Goal: Entertainment & Leisure: Consume media (video, audio)

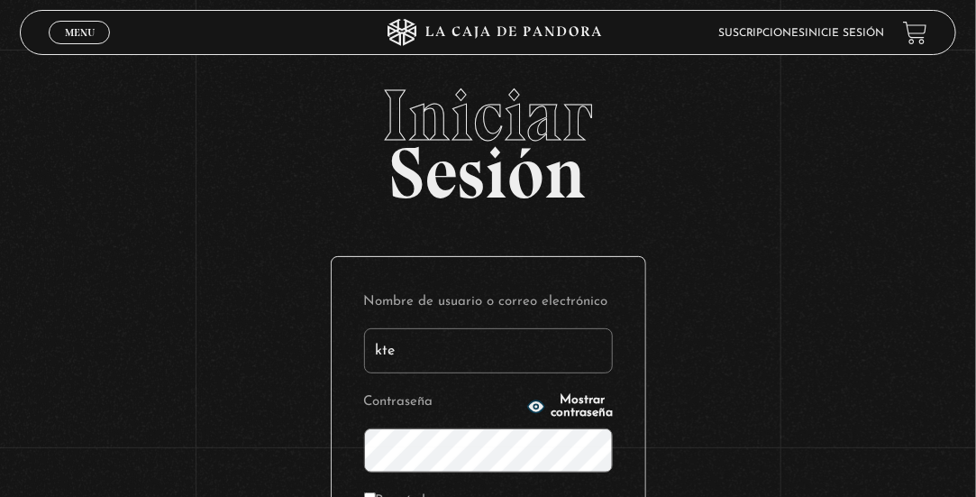
type input "[EMAIL_ADDRESS][DOMAIN_NAME]"
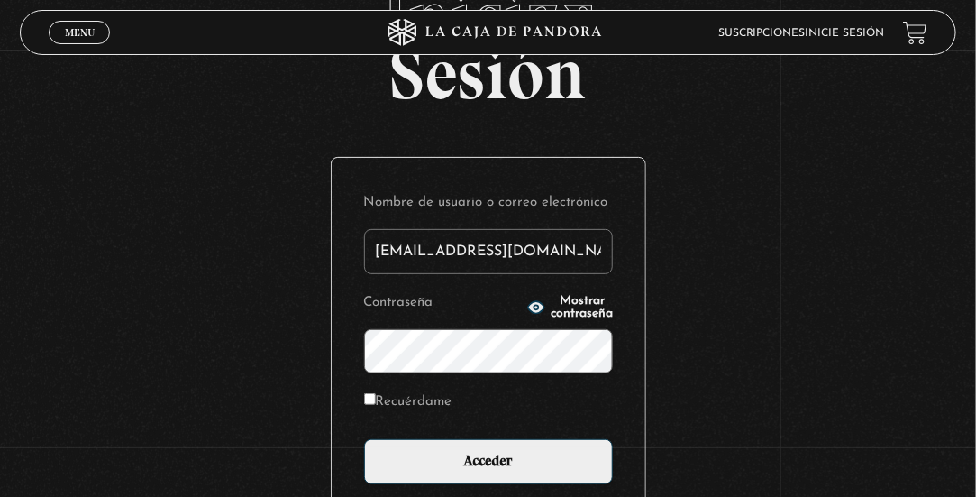
scroll to position [180, 0]
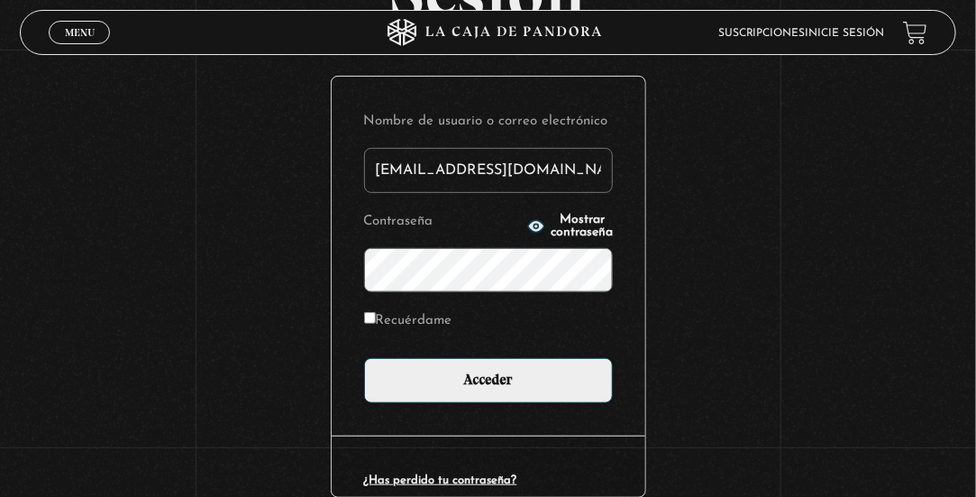
click at [380, 323] on label "Recuérdame" at bounding box center [408, 320] width 88 height 24
click at [376, 323] on input "Recuérdame" at bounding box center [370, 318] width 12 height 12
checkbox input "true"
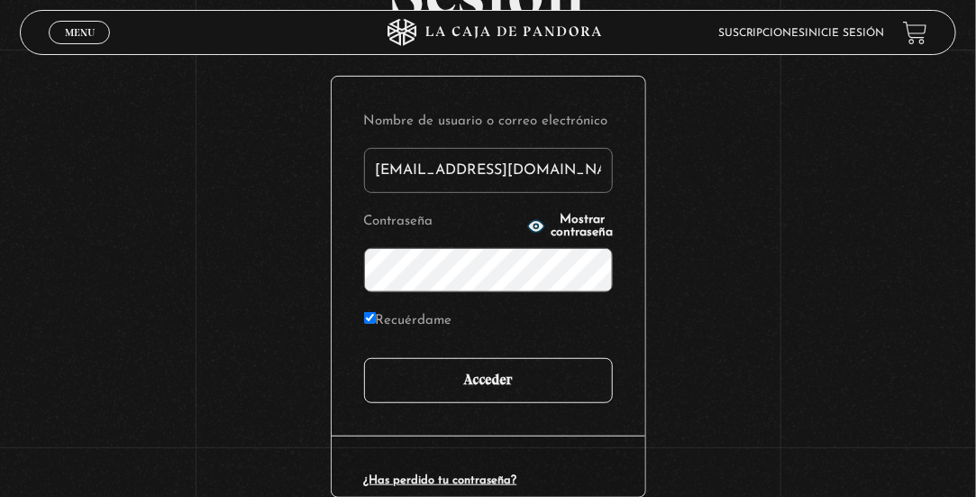
click at [412, 367] on input "Acceder" at bounding box center [488, 380] width 249 height 45
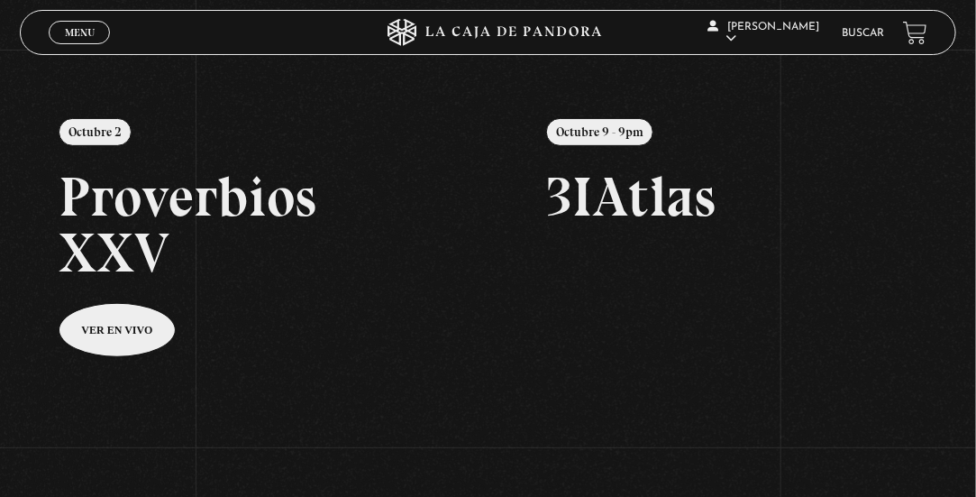
scroll to position [384, 0]
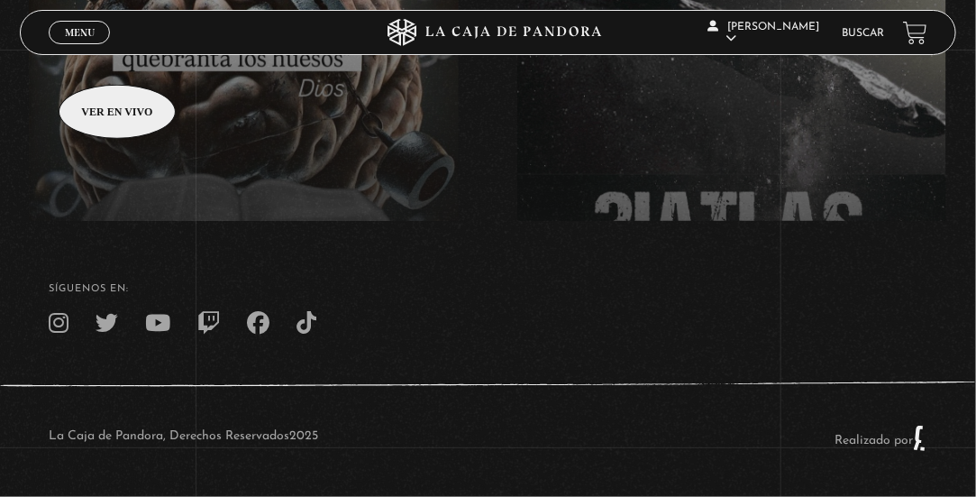
click at [65, 28] on span "Menu" at bounding box center [80, 32] width 30 height 11
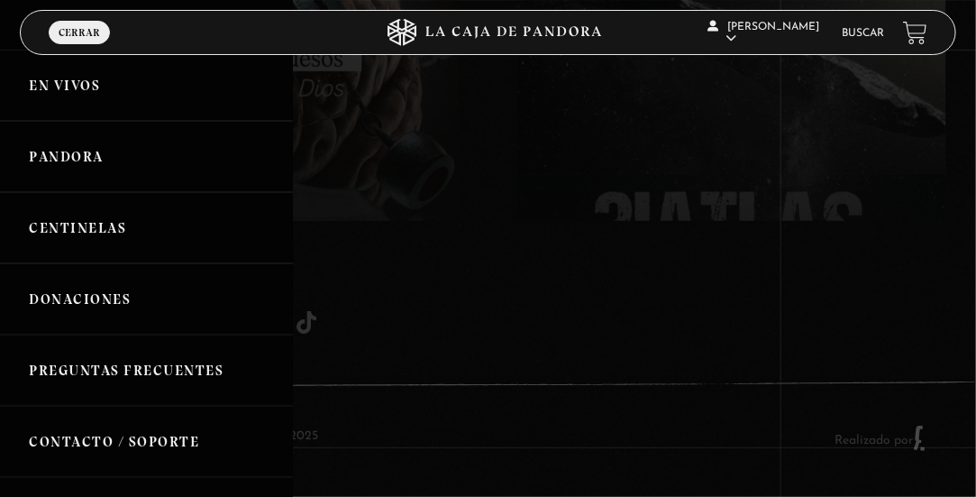
click at [147, 168] on link "Pandora" at bounding box center [146, 156] width 293 height 71
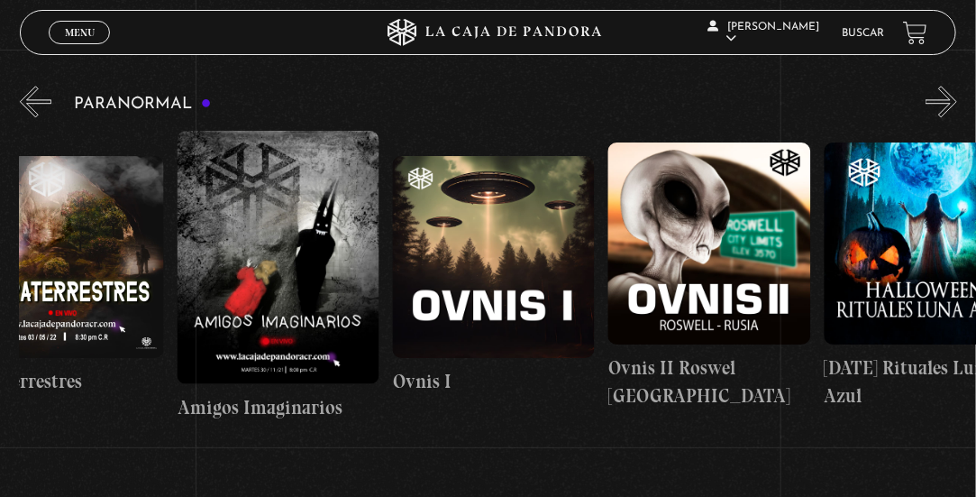
scroll to position [0, 1114]
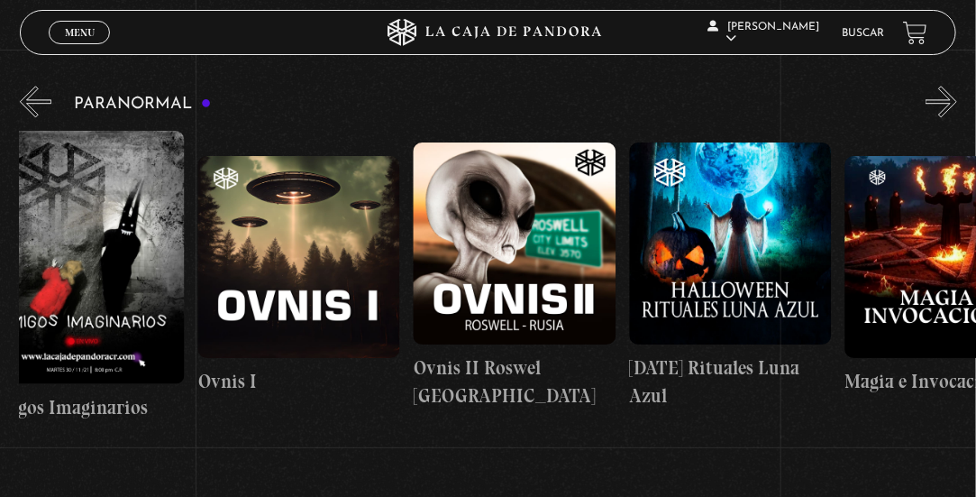
drag, startPoint x: 545, startPoint y: 225, endPoint x: 322, endPoint y: 239, distance: 223.2
click at [322, 239] on div "31 Octubre Halloween Historias Paranormales Apariciones en Carretera Gente Somb…" at bounding box center [90, 276] width 2371 height 290
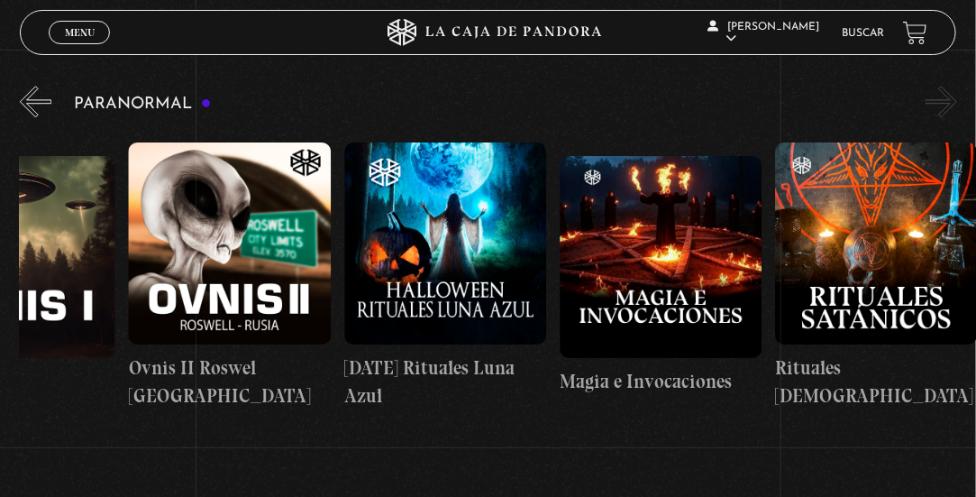
drag, startPoint x: 659, startPoint y: 226, endPoint x: 377, endPoint y: 233, distance: 282.3
click at [377, 233] on figure at bounding box center [445, 243] width 202 height 202
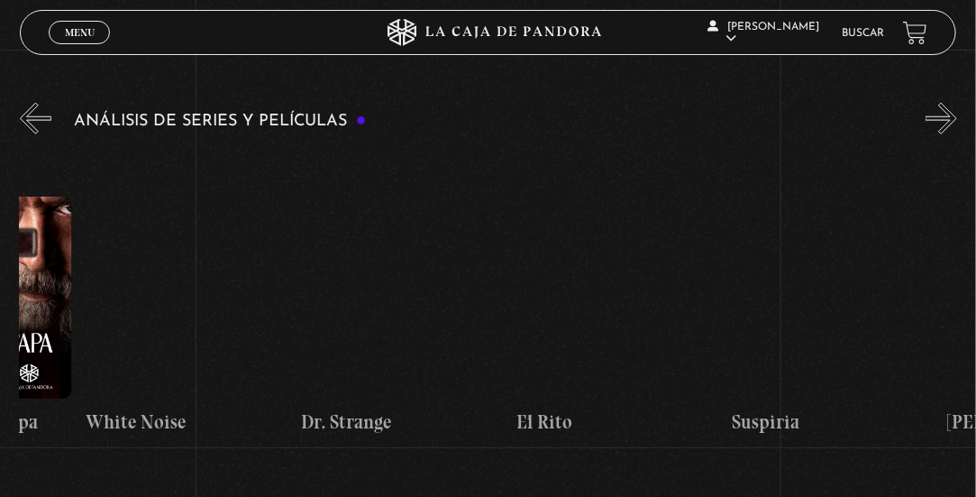
scroll to position [0, 1813]
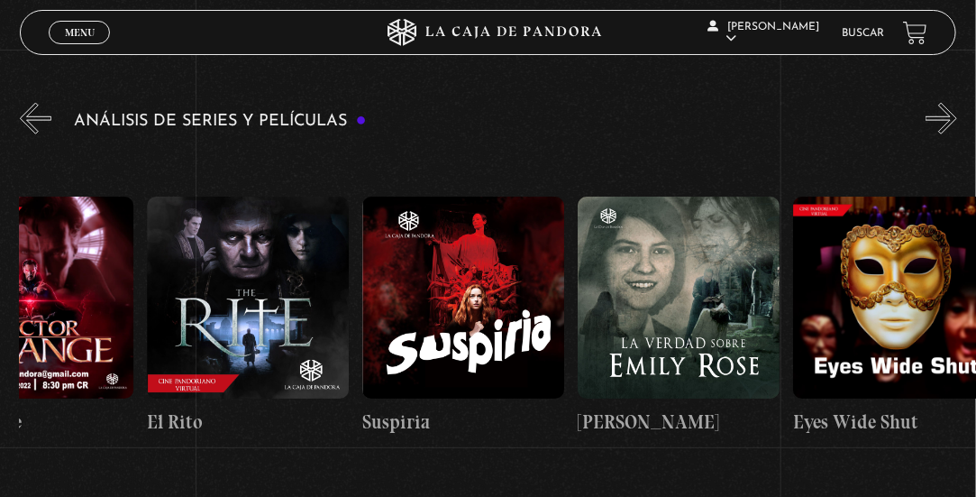
drag, startPoint x: 639, startPoint y: 258, endPoint x: 277, endPoint y: 269, distance: 362.6
click at [277, 269] on div "El Conjuro Conclave Greenland – Meteoritos Mi Otra Yo Dejar el Mundo Atrás Mids…" at bounding box center [686, 316] width 4959 height 336
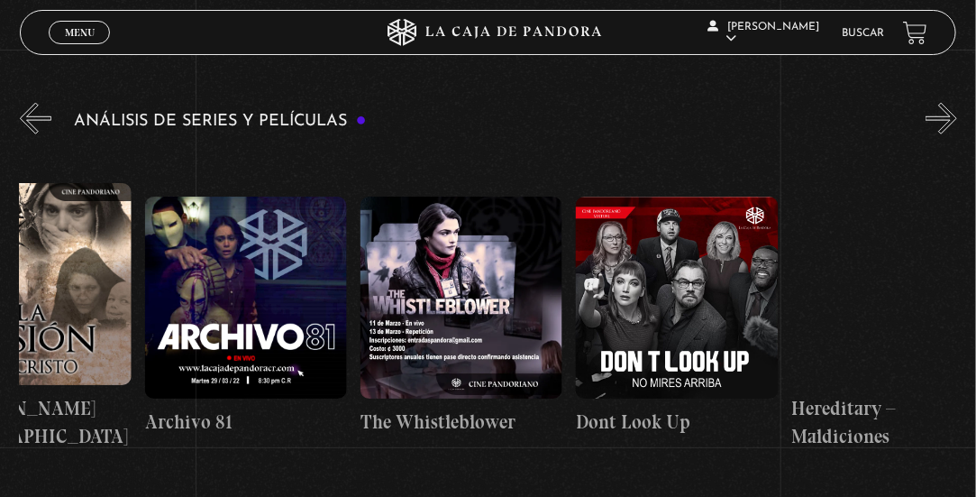
scroll to position [0, 3303]
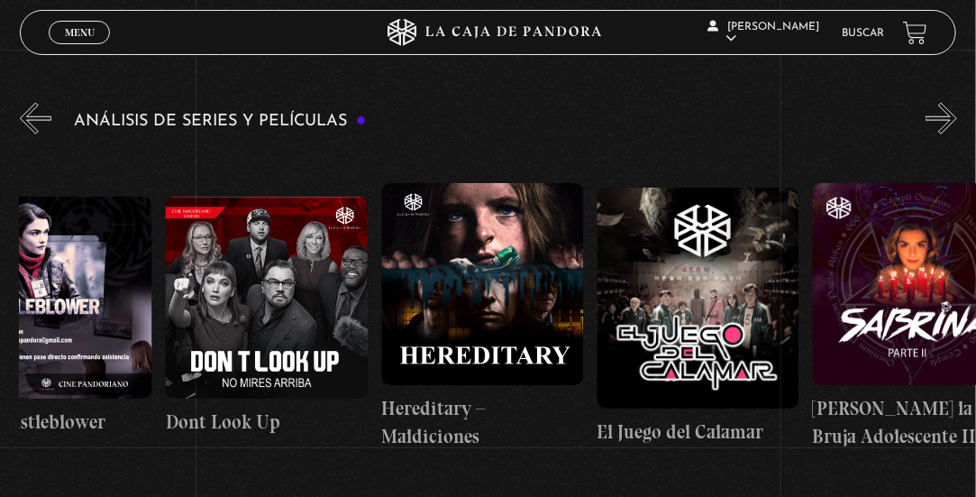
drag, startPoint x: 737, startPoint y: 255, endPoint x: 439, endPoint y: 262, distance: 297.6
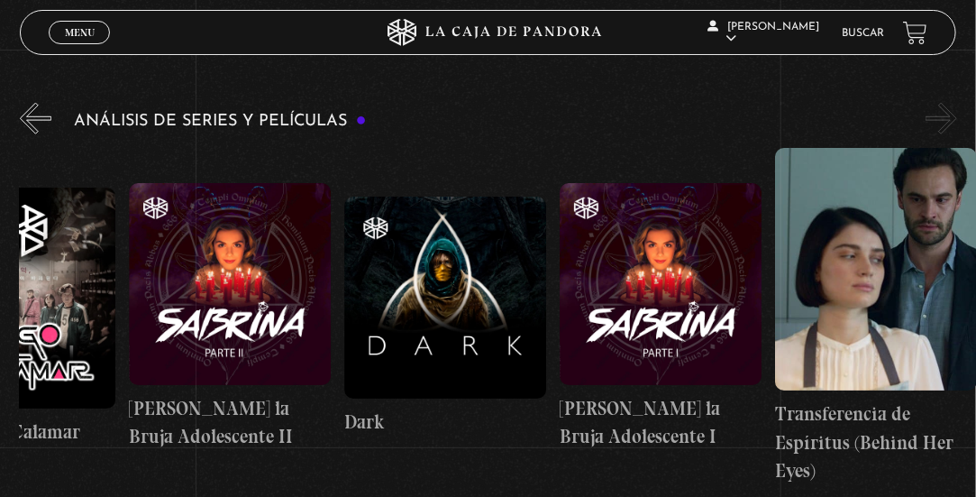
drag, startPoint x: 776, startPoint y: 279, endPoint x: 500, endPoint y: 280, distance: 275.9
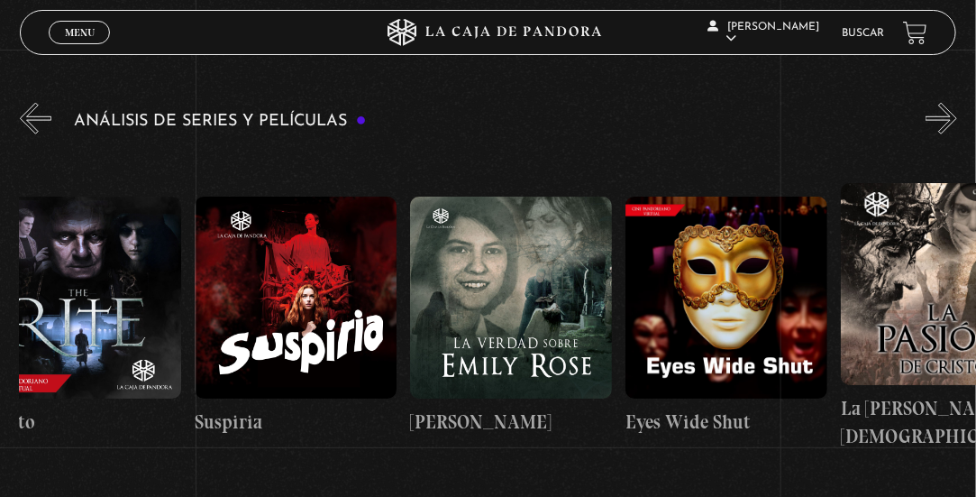
scroll to position [0, 1931]
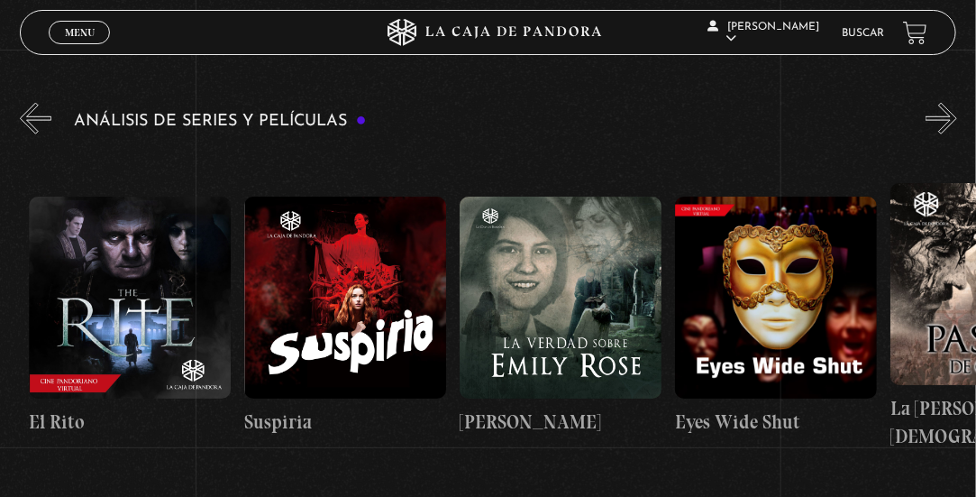
drag, startPoint x: 462, startPoint y: 283, endPoint x: 873, endPoint y: 270, distance: 411.4
click at [873, 270] on div "El Conjuro Conclave Greenland – Meteoritos Mi Otra Yo Dejar el Mundo Atrás Mids…" at bounding box center [567, 316] width 4959 height 336
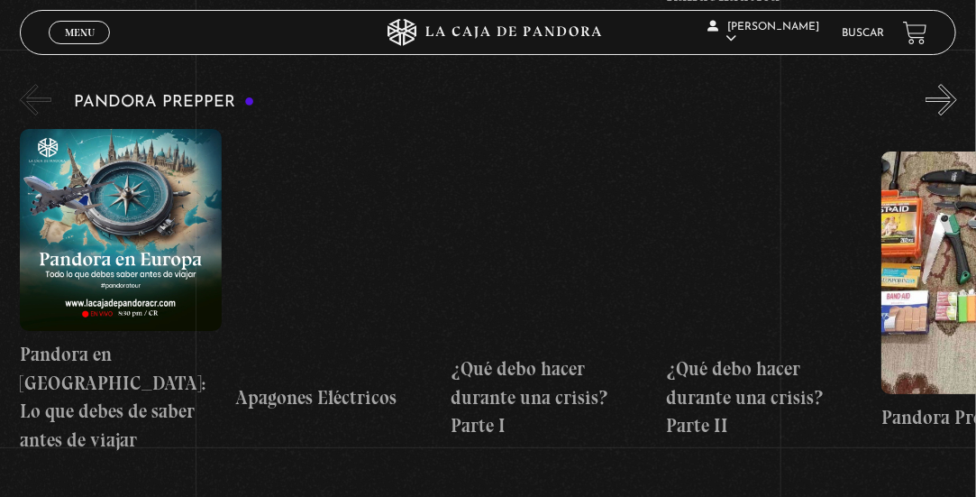
scroll to position [4238, 0]
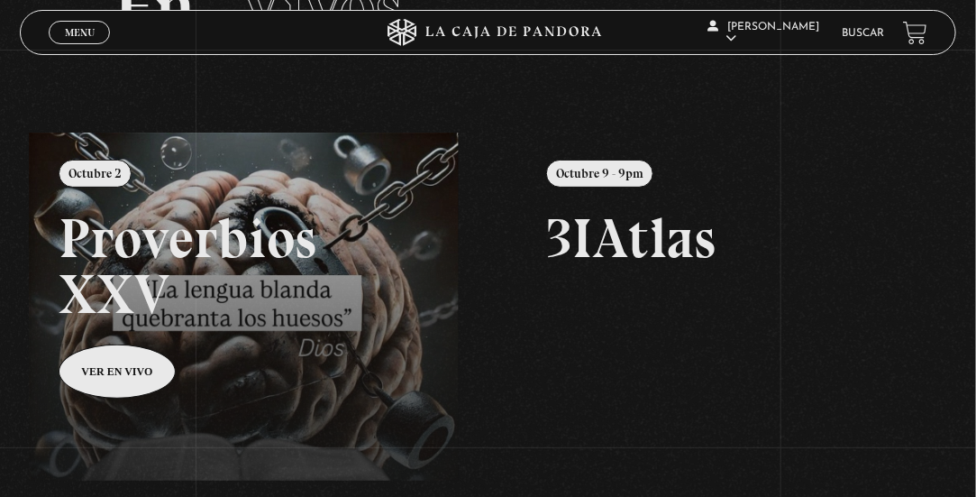
scroll to position [114, 0]
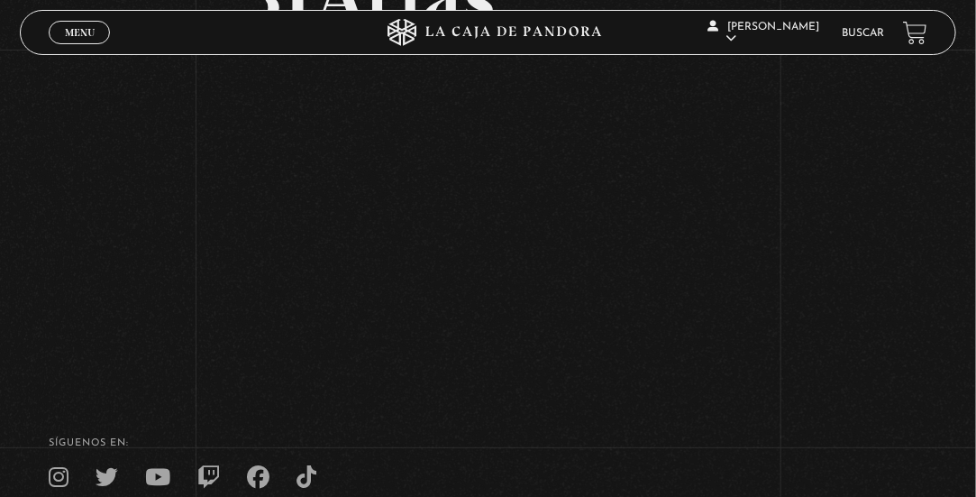
scroll to position [90, 0]
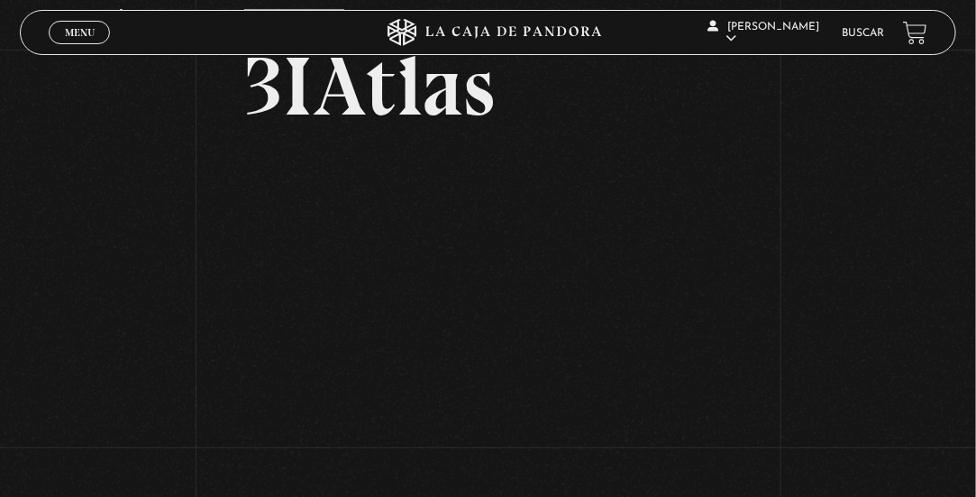
click at [82, 35] on span "Menu" at bounding box center [80, 32] width 30 height 11
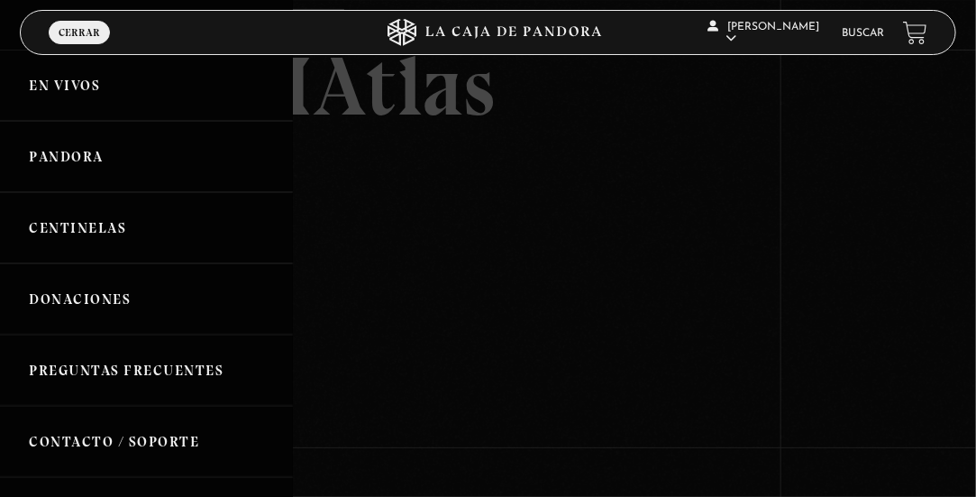
click at [115, 170] on link "Pandora" at bounding box center [146, 156] width 293 height 71
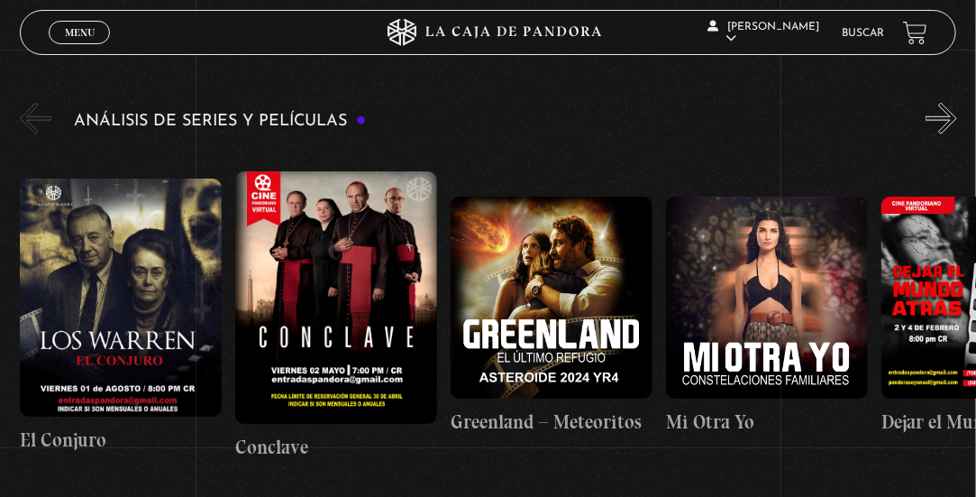
drag, startPoint x: 564, startPoint y: 236, endPoint x: 628, endPoint y: 240, distance: 65.0
click at [628, 240] on figure at bounding box center [552, 298] width 202 height 202
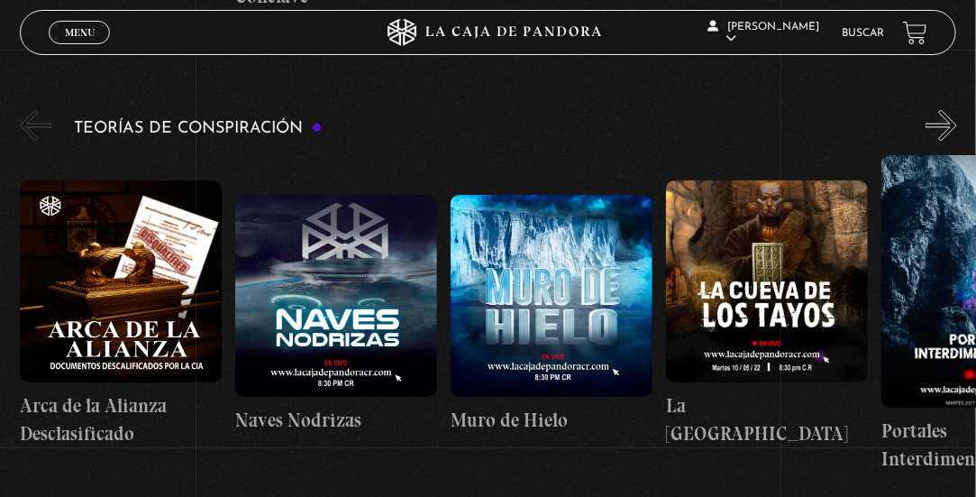
scroll to position [0, 538]
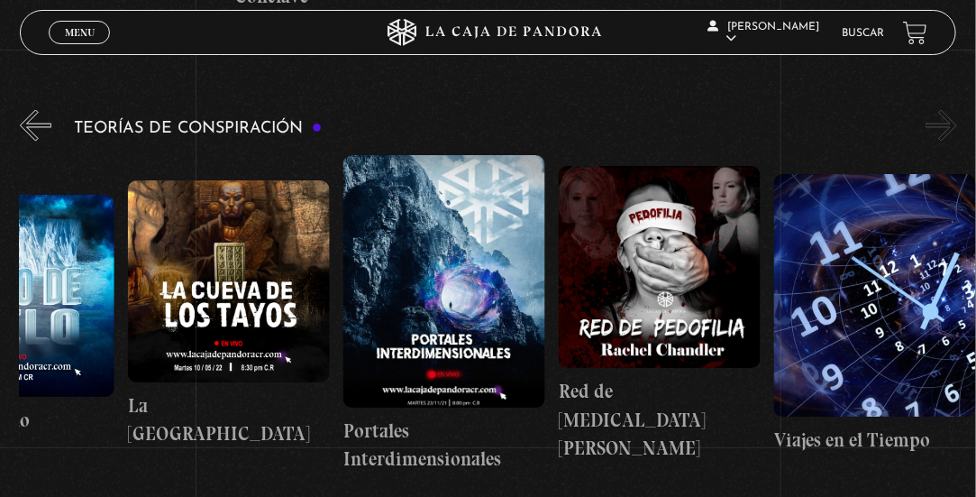
drag, startPoint x: 629, startPoint y: 240, endPoint x: 441, endPoint y: 240, distance: 188.4
click at [441, 240] on div "Arca de la Alianza Desclasificado Naves Nodrizas Muro de Hielo La Cueva de los …" at bounding box center [236, 314] width 1509 height 318
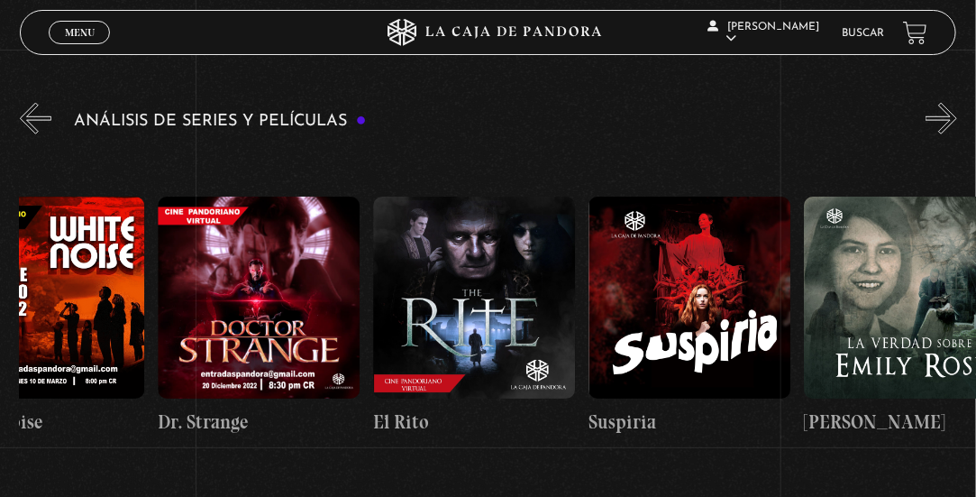
scroll to position [0, 1605]
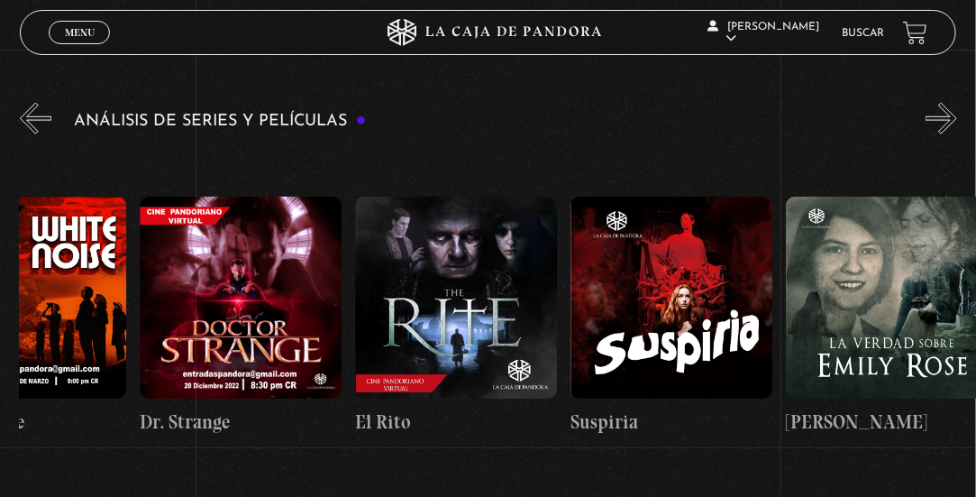
drag, startPoint x: 732, startPoint y: 224, endPoint x: 411, endPoint y: 229, distance: 321.0
click at [411, 229] on div "El Conjuro Conclave Greenland – Meteoritos Mi Otra Yo Dejar el Mundo Atrás Mids…" at bounding box center [894, 316] width 4959 height 336
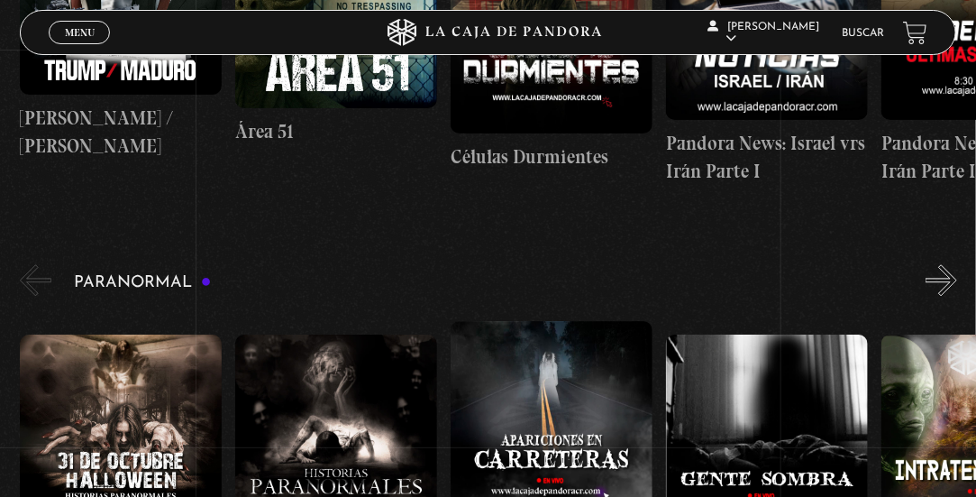
scroll to position [1262, 0]
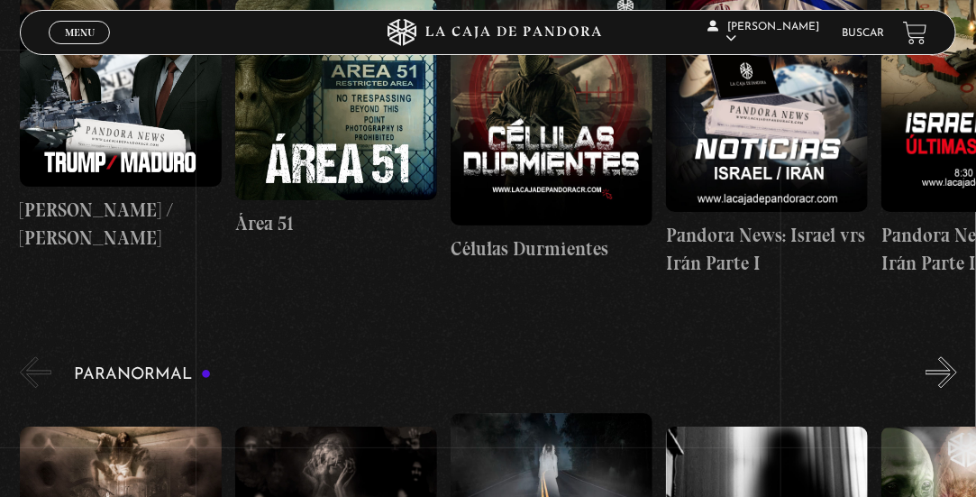
click at [870, 33] on link "Buscar" at bounding box center [864, 33] width 42 height 11
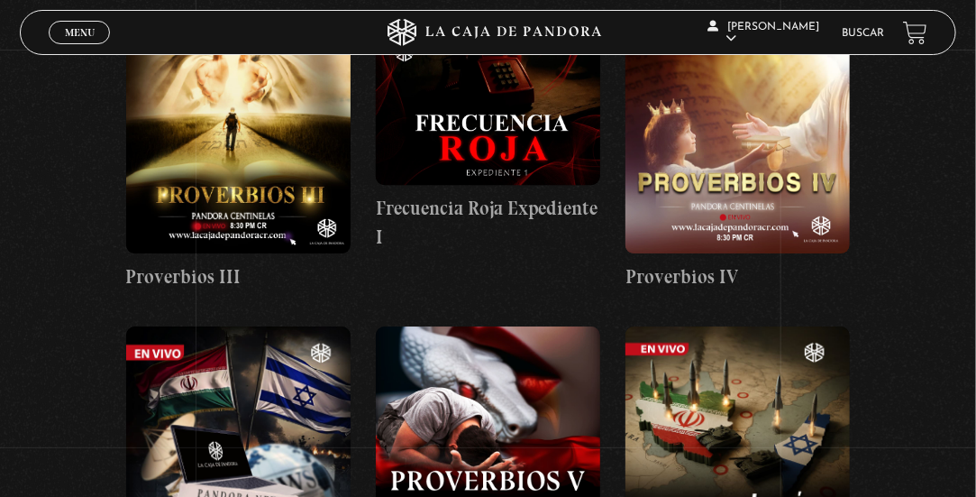
scroll to position [1803, 0]
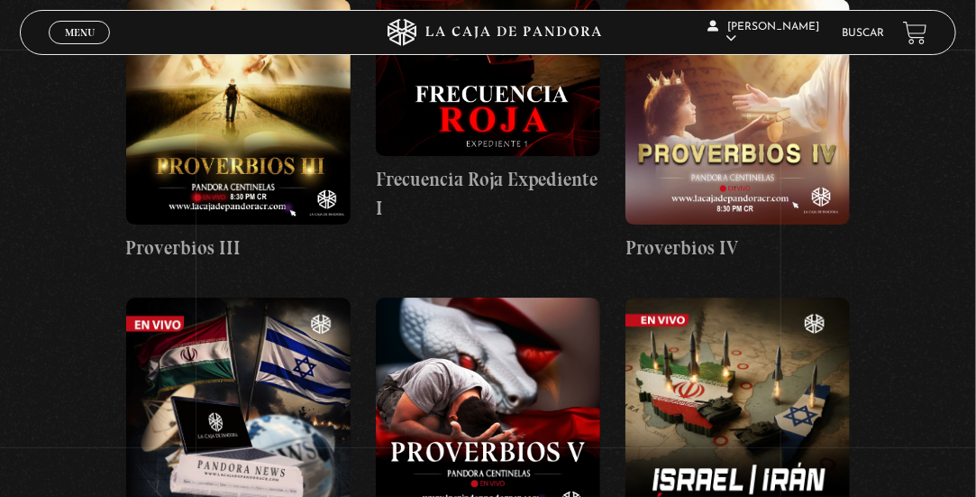
click at [518, 128] on figure at bounding box center [488, 77] width 225 height 157
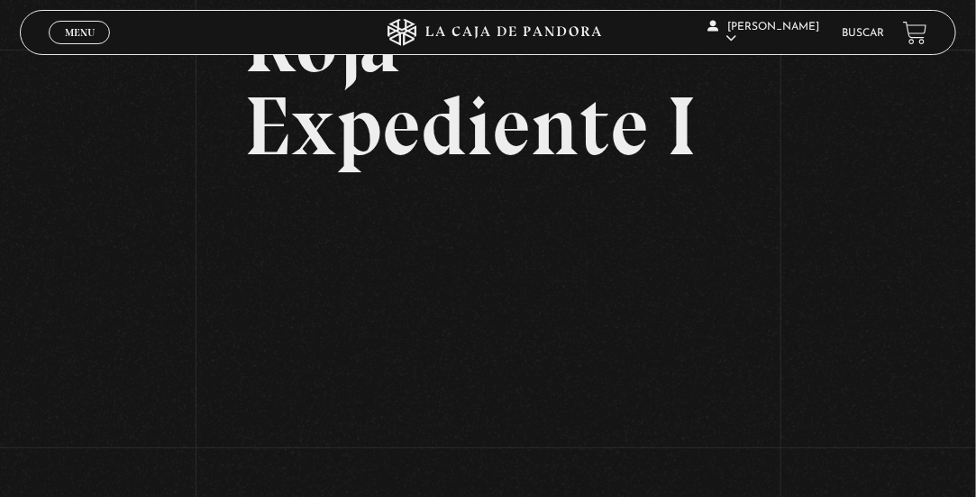
scroll to position [191, 0]
